Goal: Transaction & Acquisition: Purchase product/service

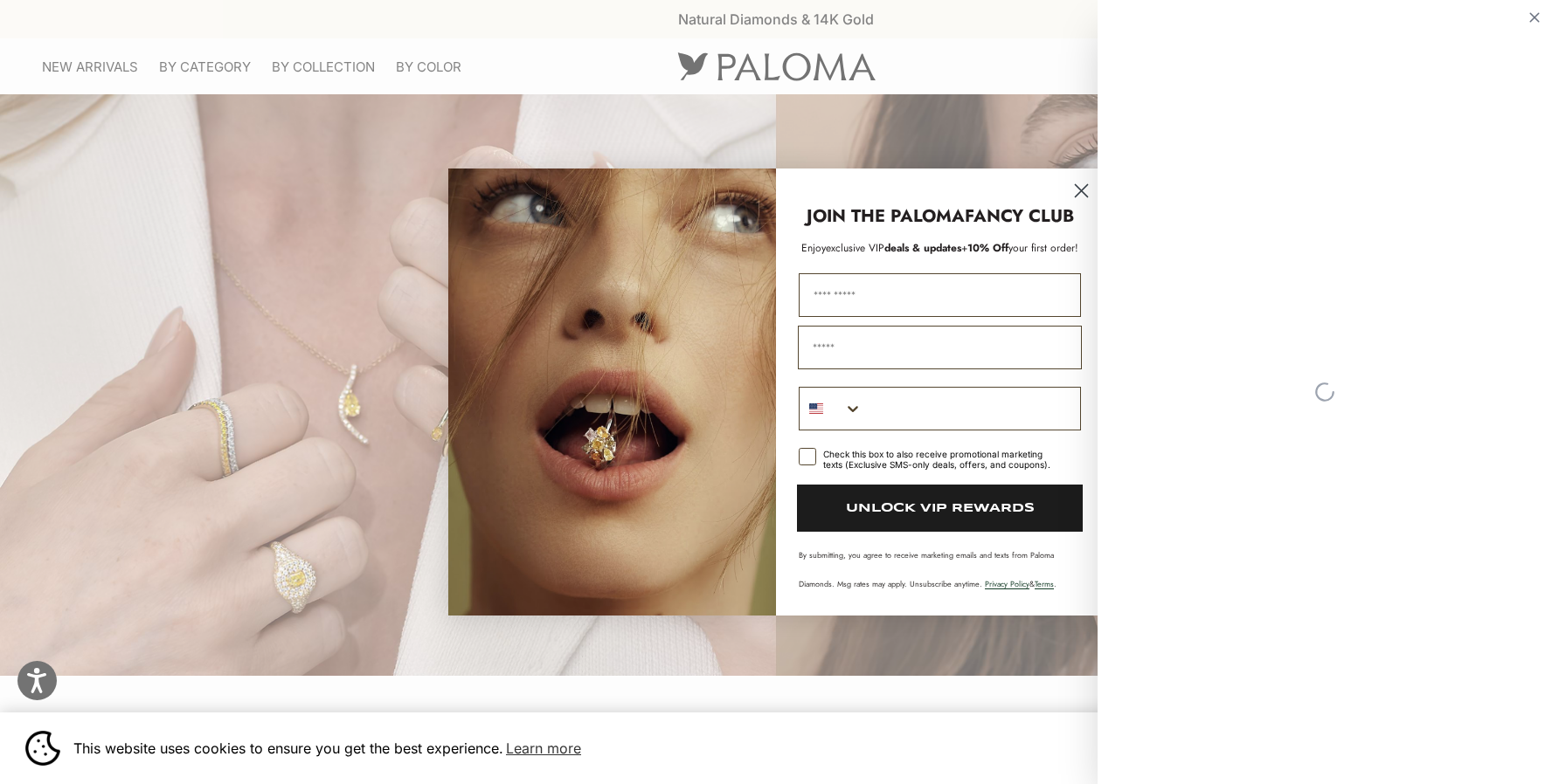
click at [1083, 210] on p "JOIN THE PALOMA FANCY CLUB" at bounding box center [939, 216] width 293 height 25
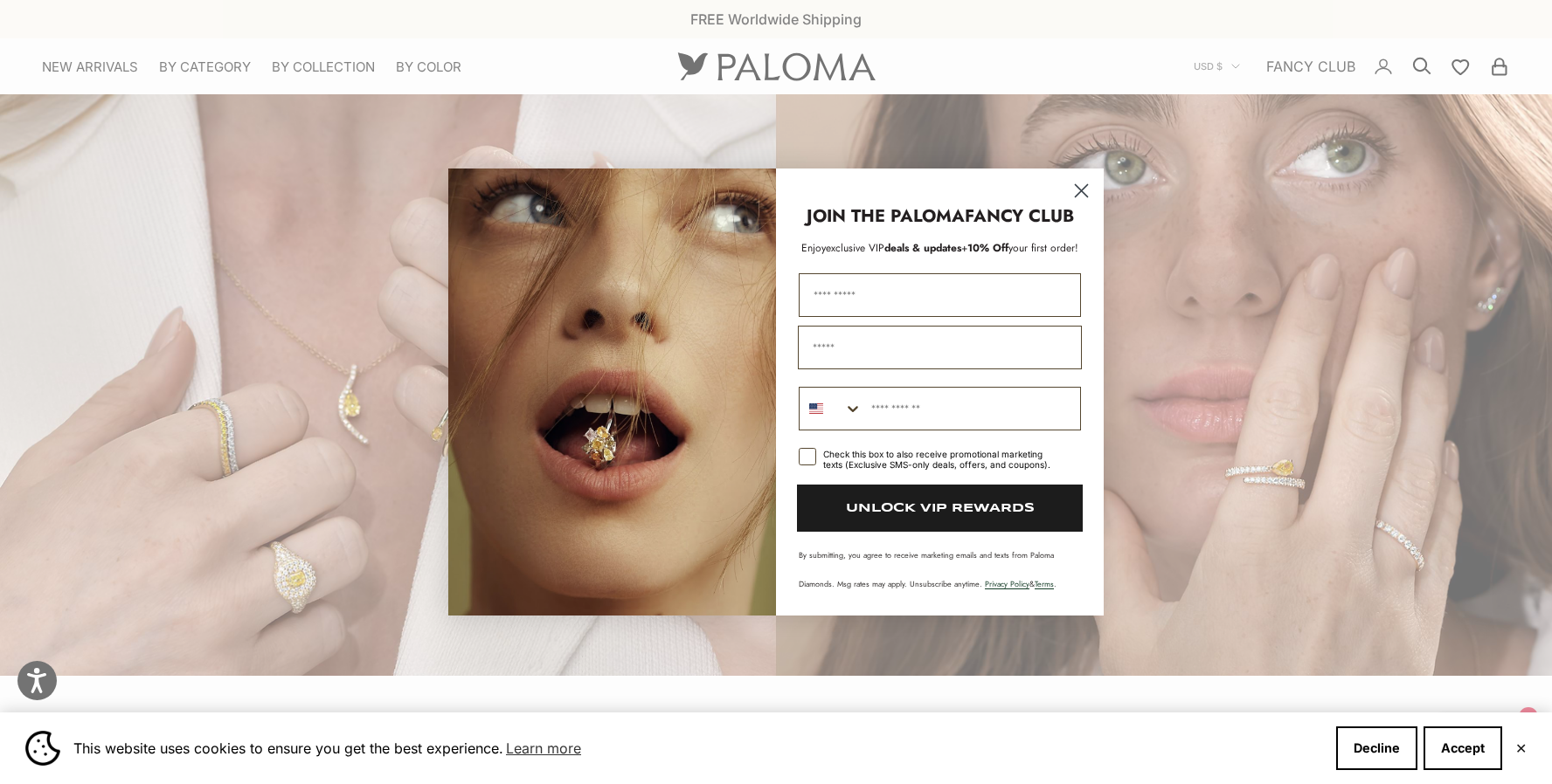
click at [1082, 185] on circle "Close dialog" at bounding box center [1082, 190] width 28 height 28
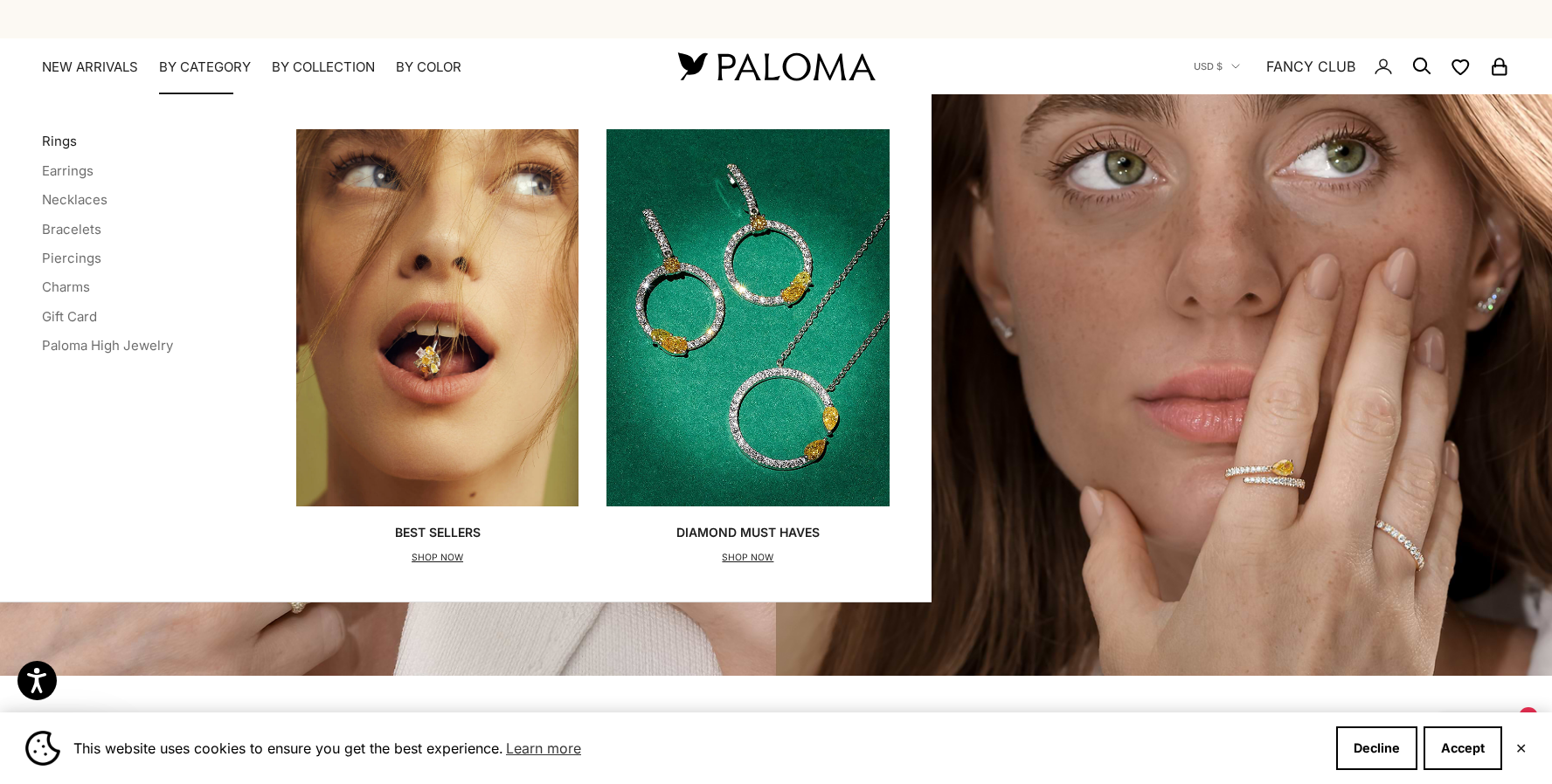
click at [63, 140] on link "Rings" at bounding box center [59, 140] width 35 height 17
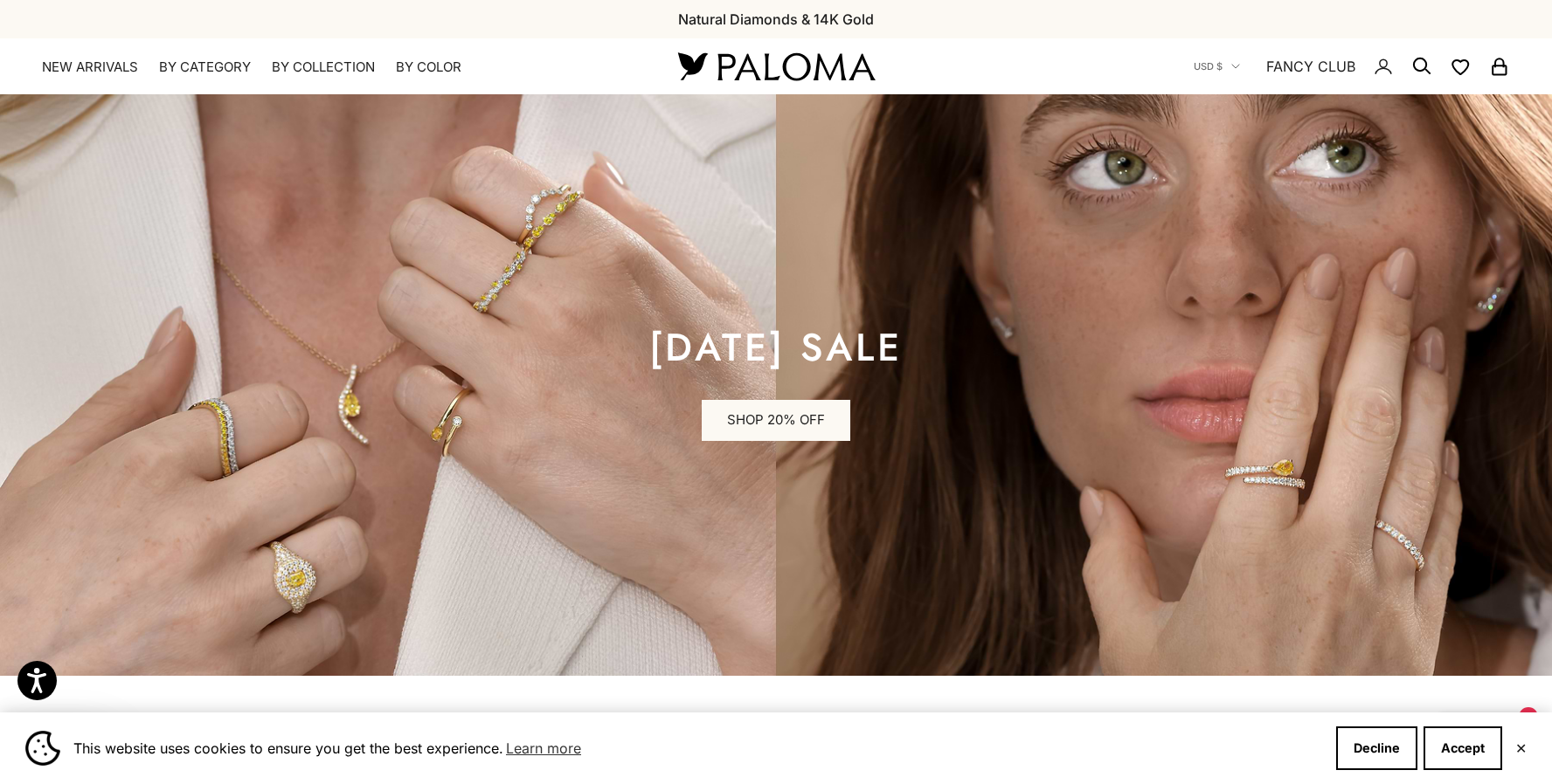
click at [1020, 76] on x-header "Paloma Diamonds Open navigation menu Open search NEW ARRIVALS By Category Categ…" at bounding box center [776, 66] width 1552 height 56
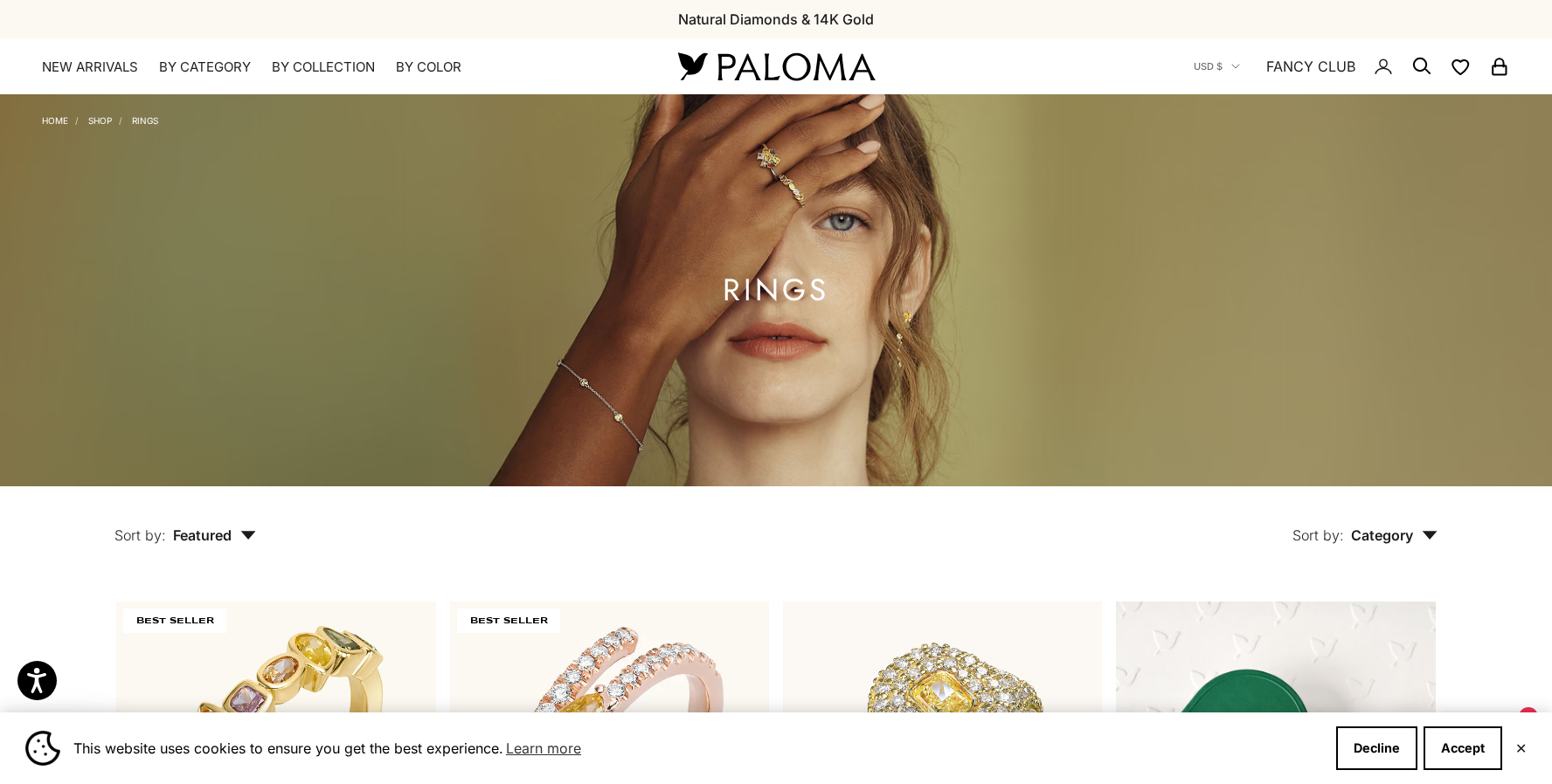
click at [995, 65] on x-header "Paloma Diamonds Open navigation menu Open search NEW ARRIVALS By Category Categ…" at bounding box center [776, 66] width 1552 height 56
